Goal: Information Seeking & Learning: Compare options

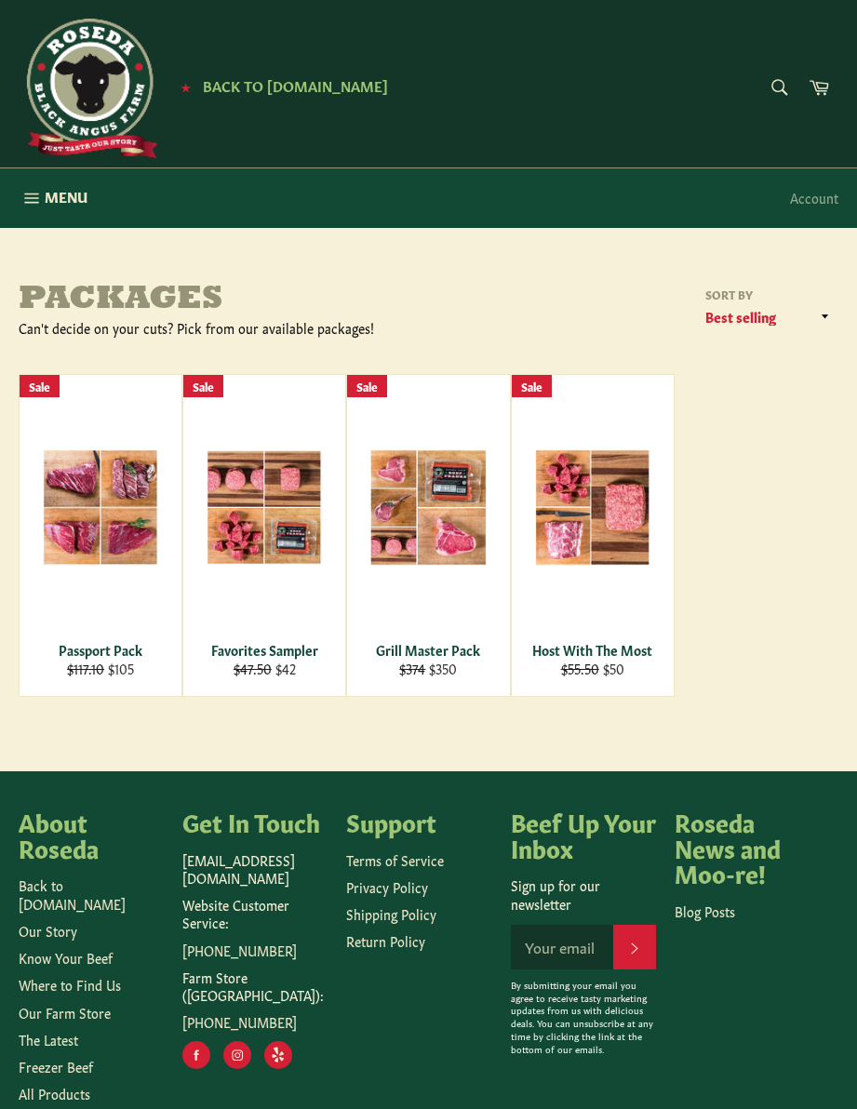
click at [51, 1003] on link "Our Farm Store" at bounding box center [65, 1012] width 92 height 19
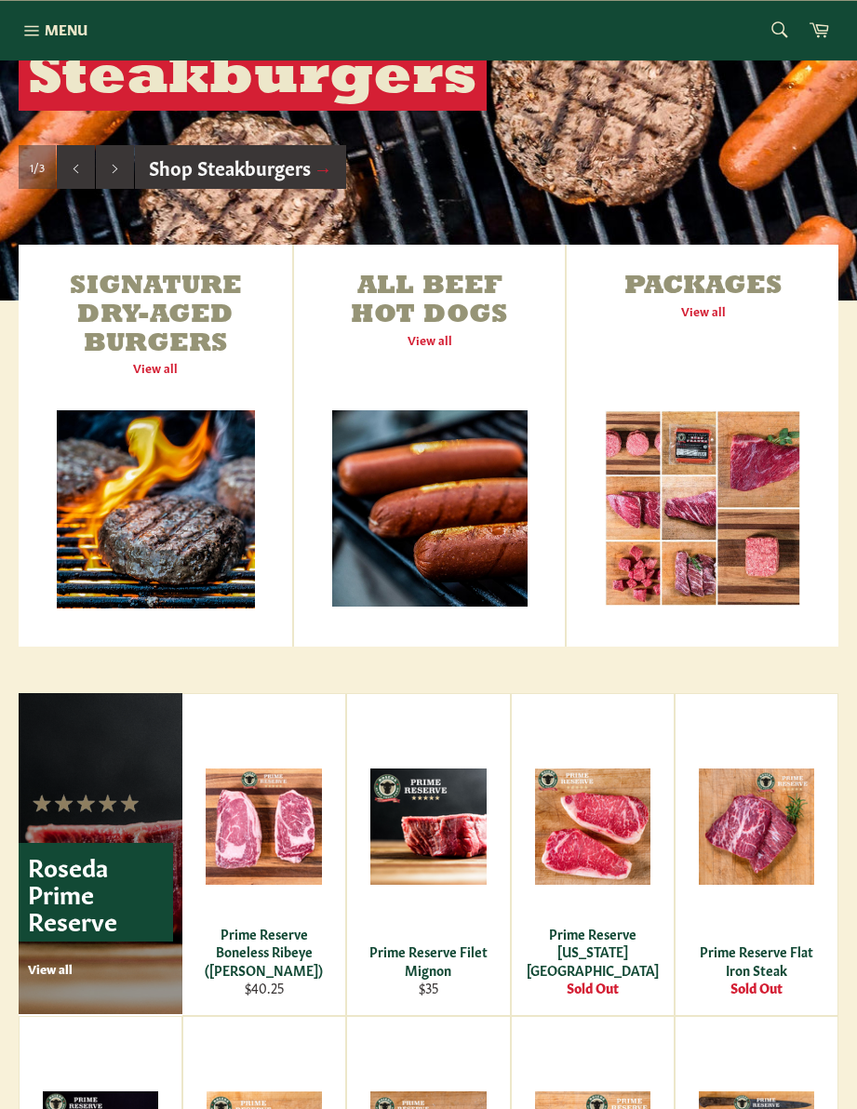
scroll to position [485, 0]
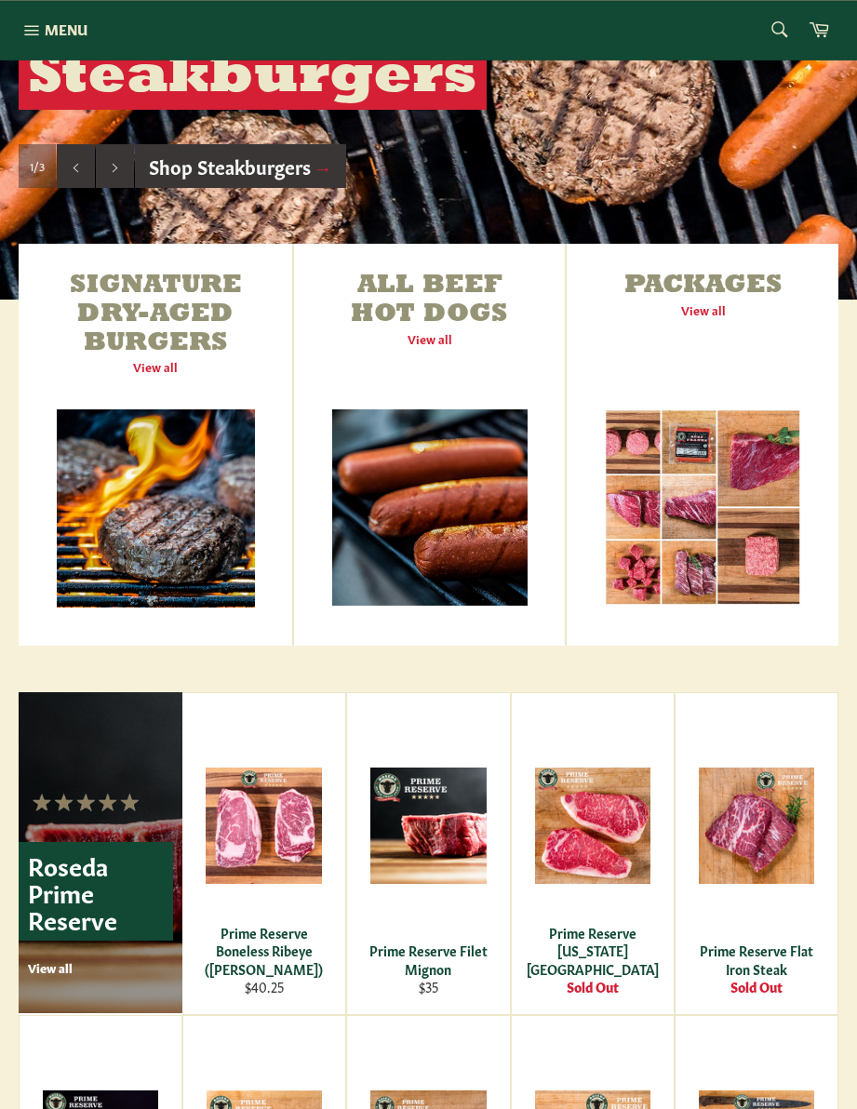
click at [714, 316] on link "Packages View all" at bounding box center [703, 445] width 272 height 402
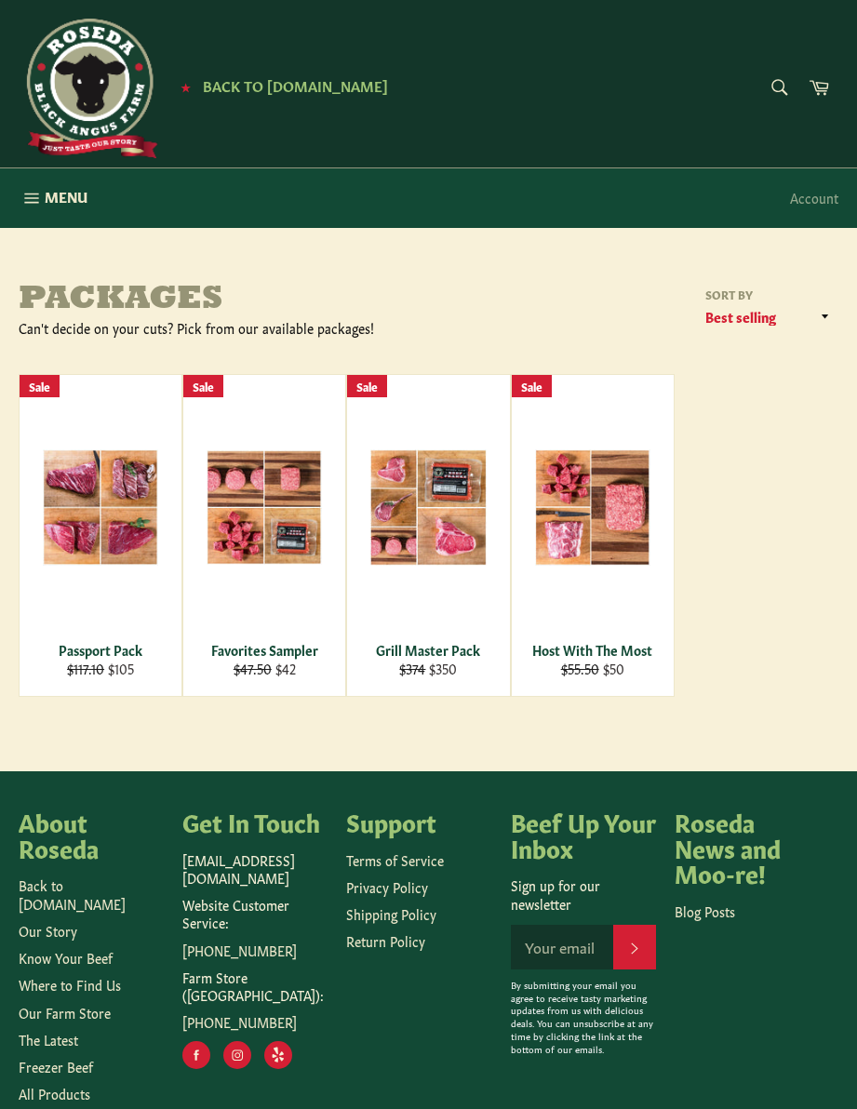
click at [444, 550] on div "View" at bounding box center [428, 535] width 162 height 321
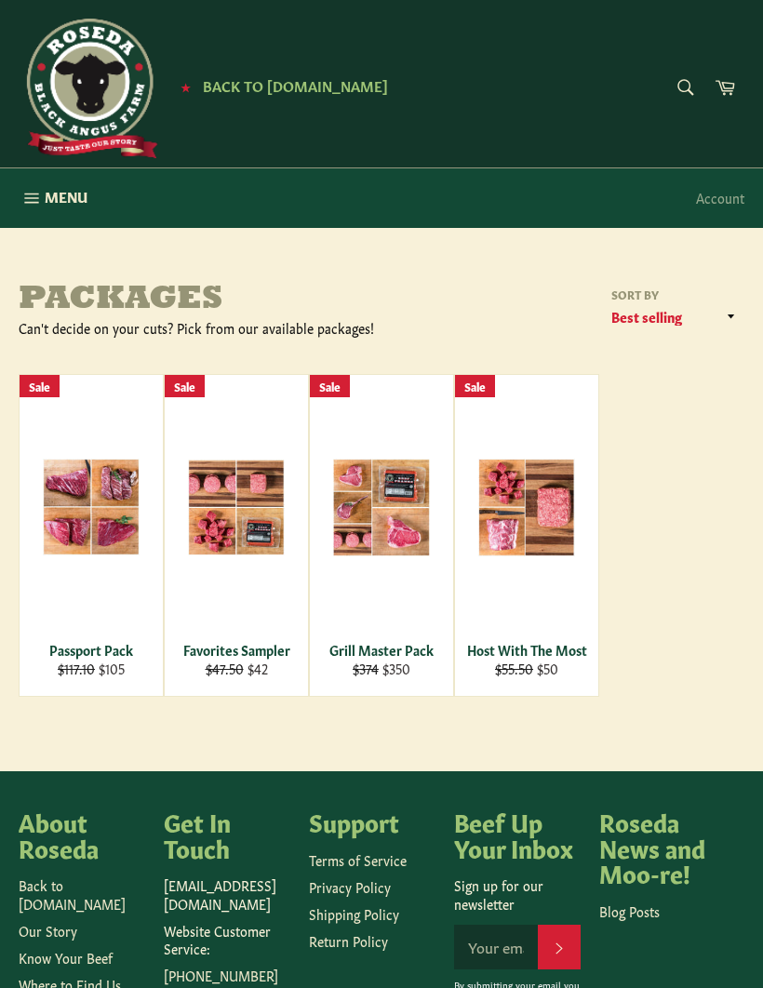
scroll to position [61, 0]
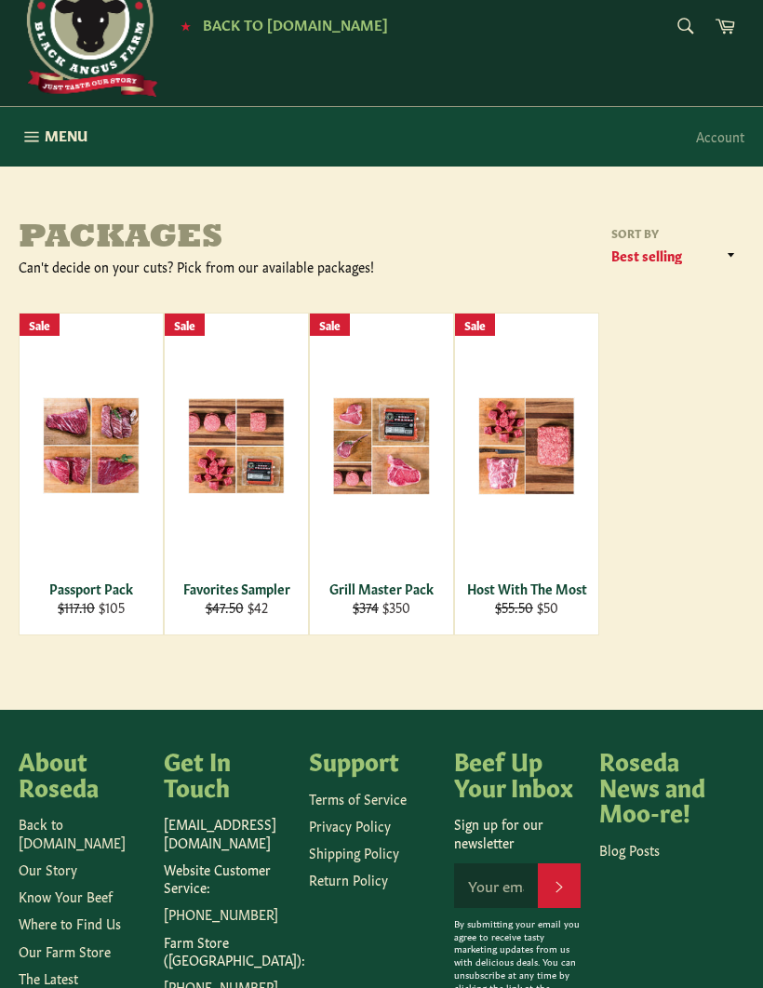
click at [538, 580] on div "Host With The Most" at bounding box center [527, 589] width 120 height 18
click at [77, 595] on div "Passport Pack" at bounding box center [92, 589] width 120 height 18
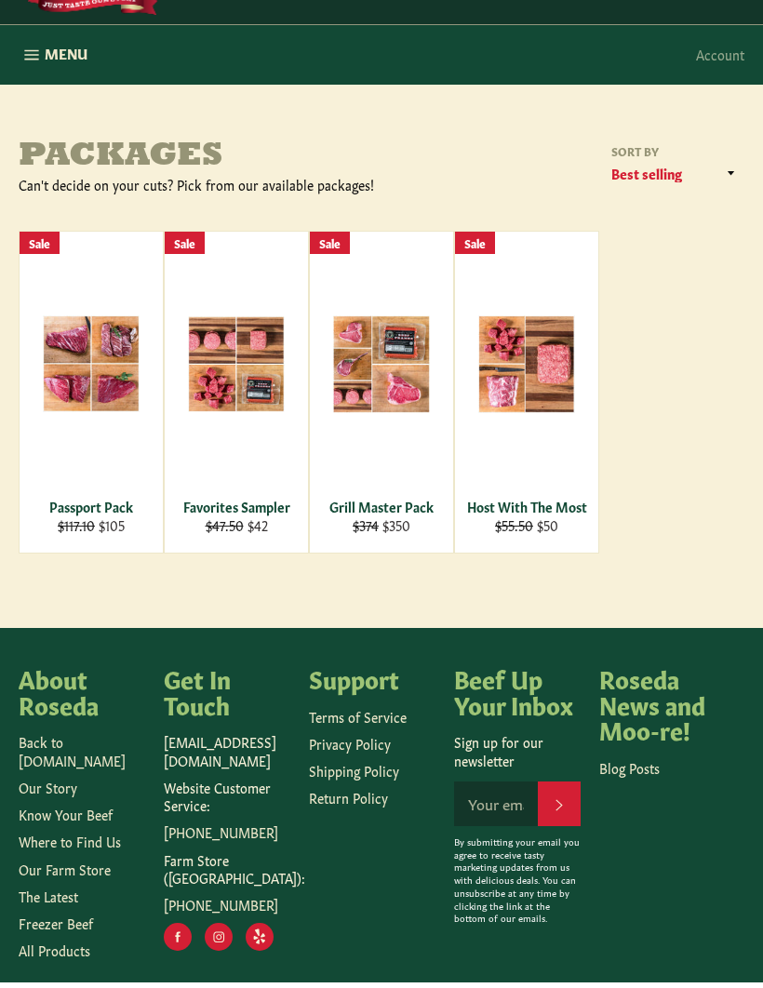
scroll to position [137, 0]
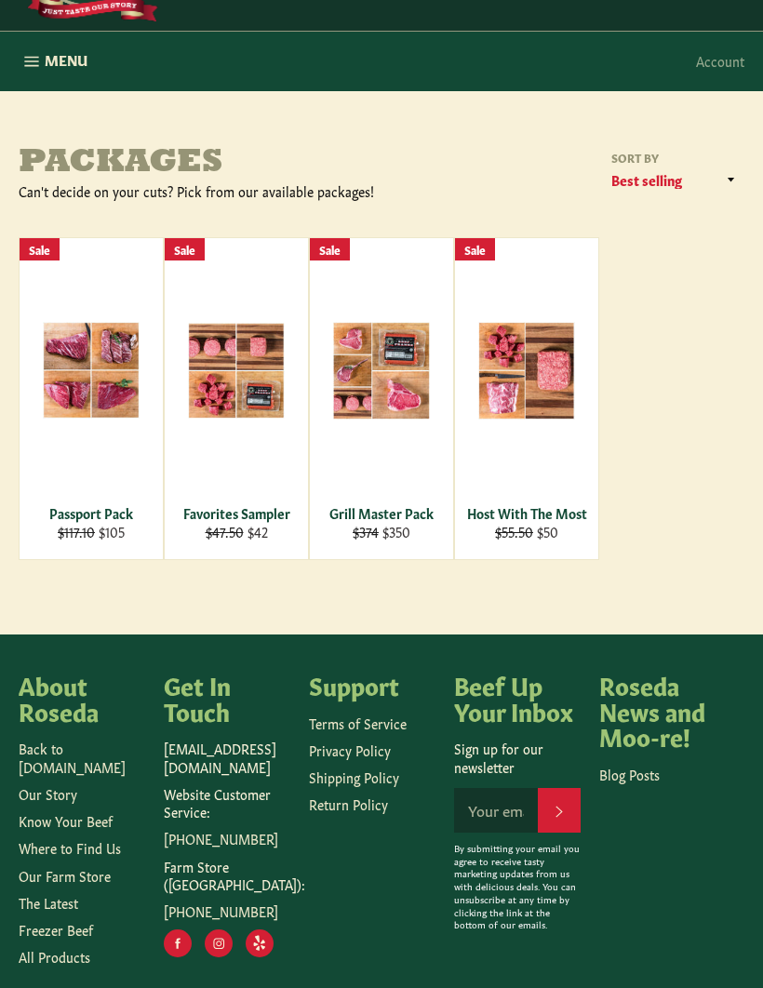
click at [58, 811] on link "Know Your Beef" at bounding box center [66, 820] width 94 height 19
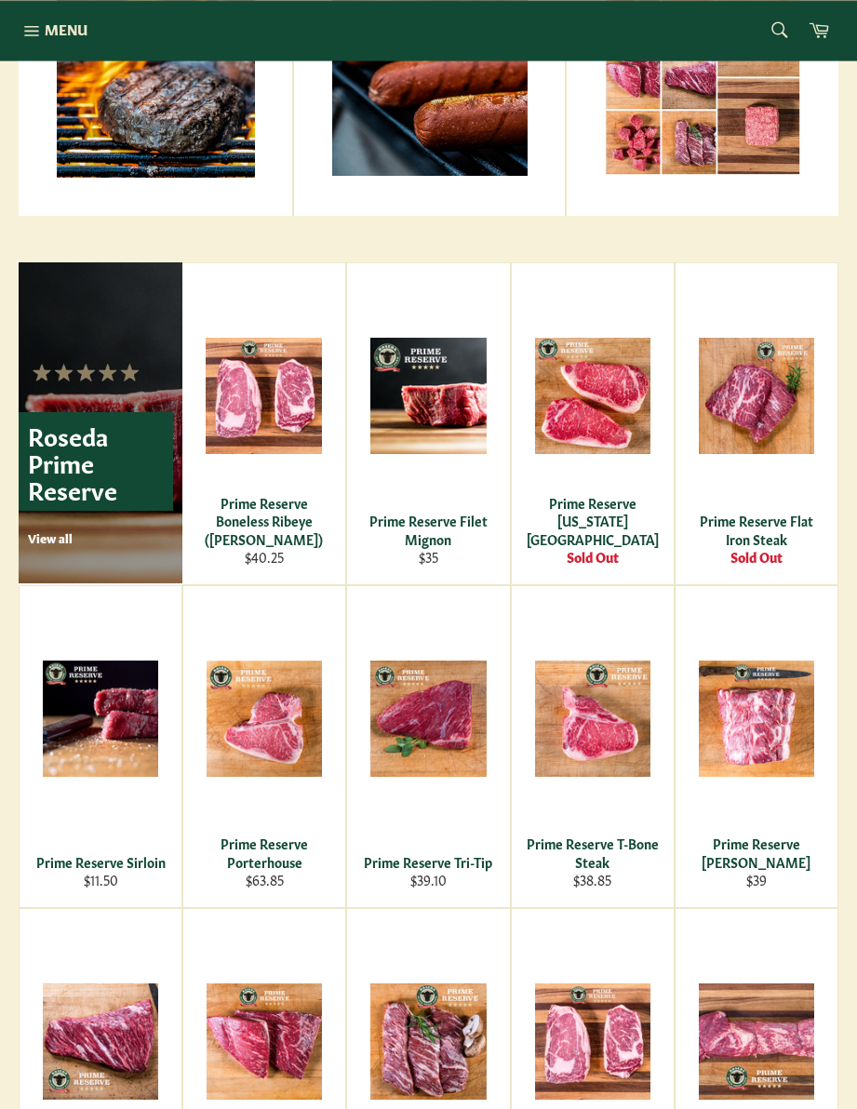
scroll to position [915, 0]
click at [457, 441] on div "View" at bounding box center [428, 423] width 162 height 321
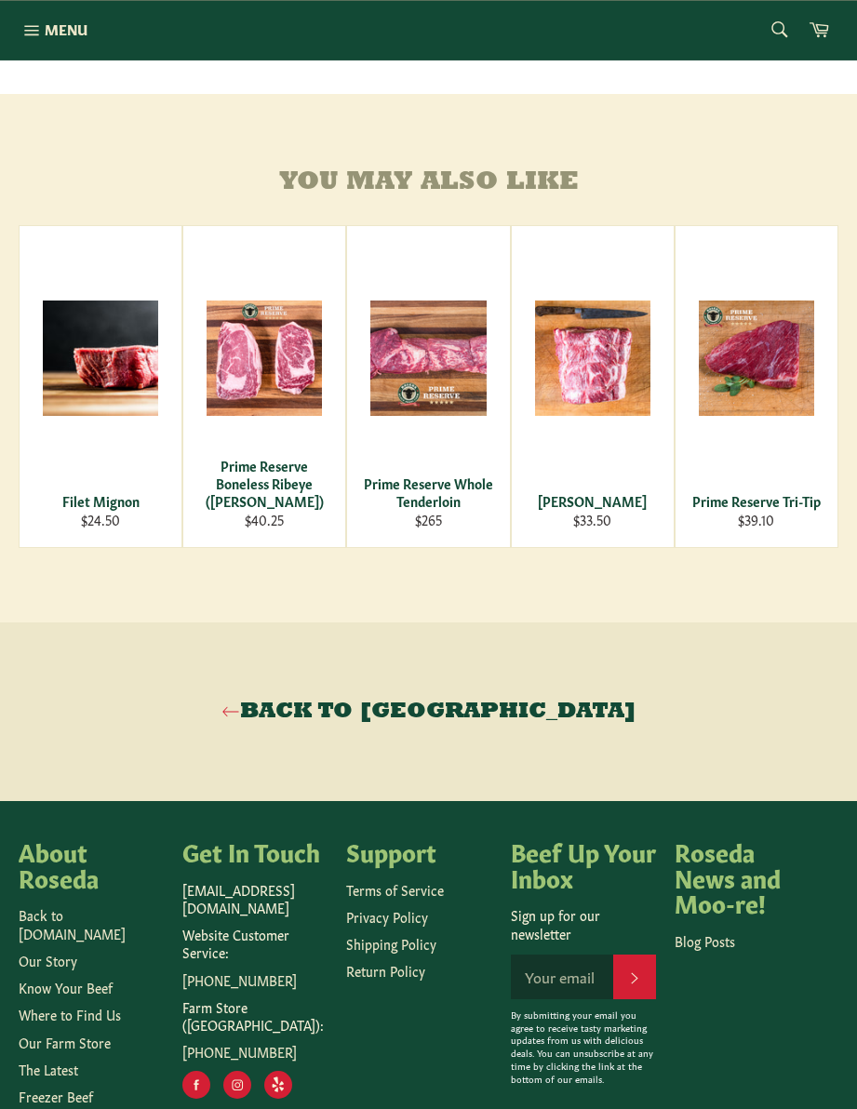
scroll to position [857, 0]
